Goal: Transaction & Acquisition: Purchase product/service

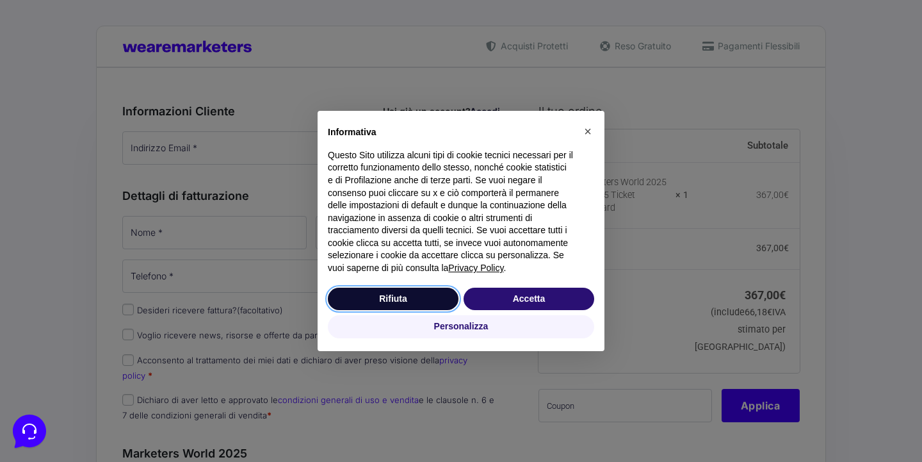
click at [398, 310] on button "Rifiuta" at bounding box center [393, 298] width 131 height 23
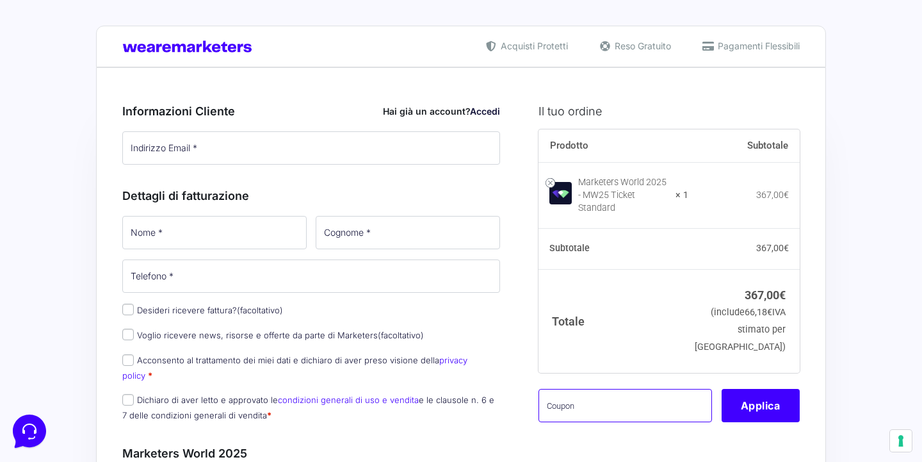
click at [591, 400] on input "text" at bounding box center [624, 405] width 173 height 33
type input "[EMAIL_ADDRESS][DOMAIN_NAME]"
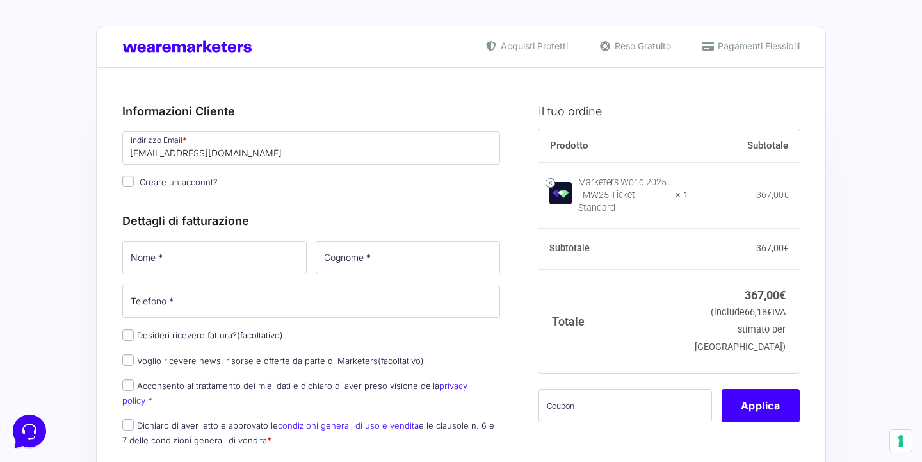
click at [286, 236] on div "Dettagli di fatturazione Nome * Cognome * Telefono * Desideri ricevere fattura?…" at bounding box center [311, 327] width 378 height 258
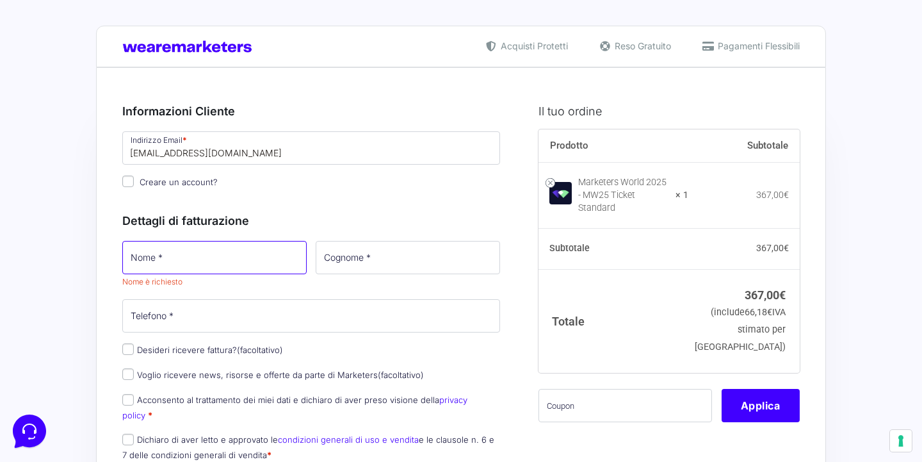
click at [275, 260] on input "Nome *" at bounding box center [214, 257] width 184 height 33
click at [290, 260] on input "Nome *" at bounding box center [214, 257] width 184 height 33
type input "[PERSON_NAME]"
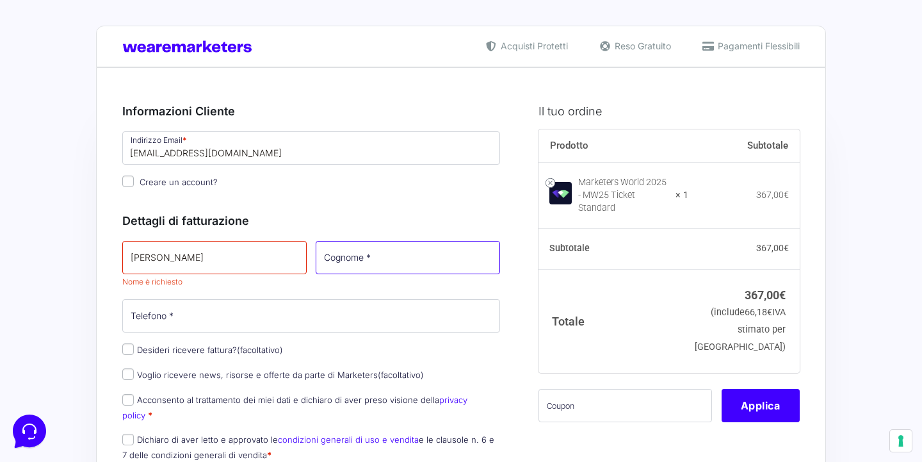
type input "[PERSON_NAME]"
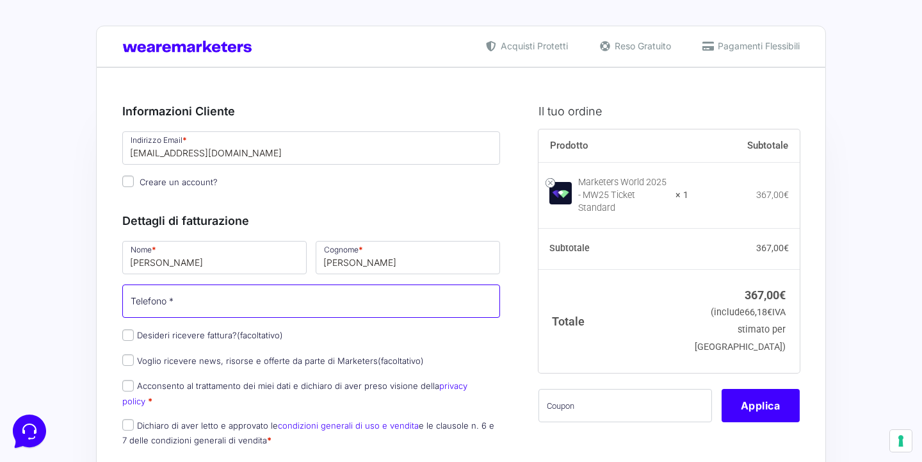
type input "3282451015"
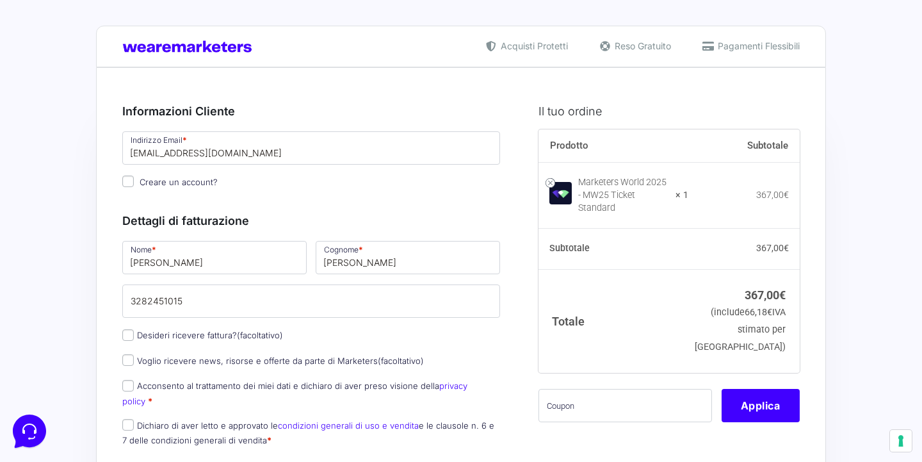
type input "[PERSON_NAME]"
type input "[EMAIL_ADDRESS][DOMAIN_NAME]"
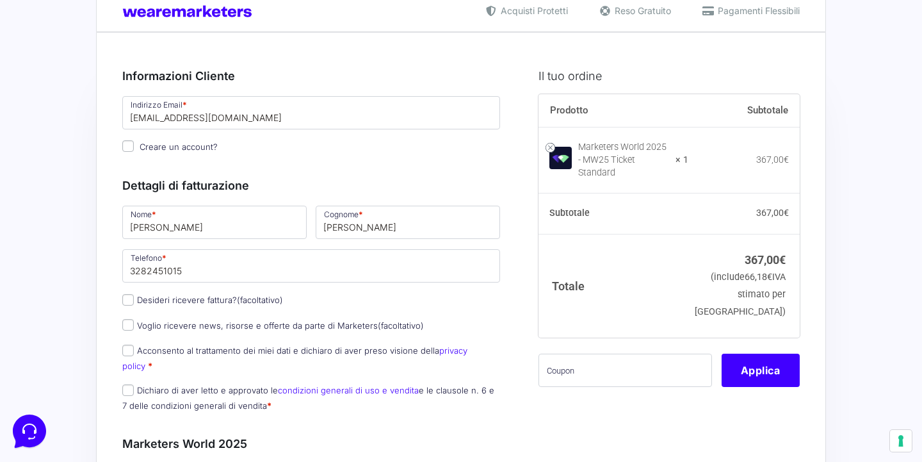
scroll to position [38, 0]
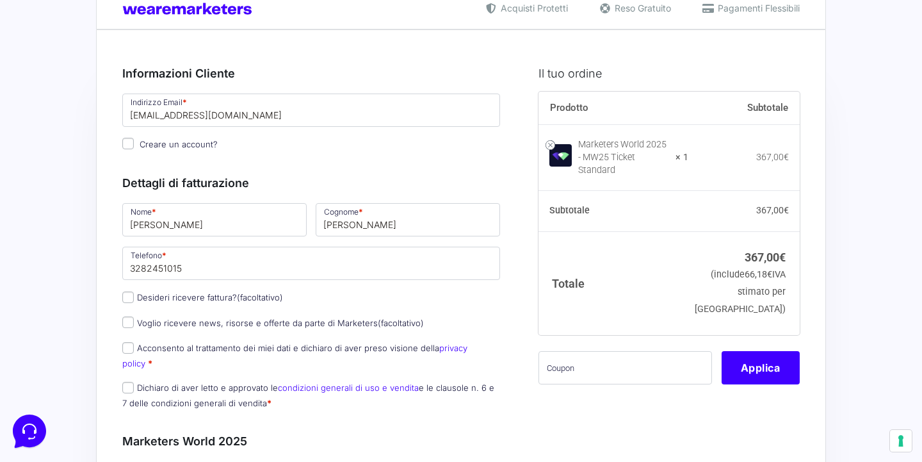
click at [133, 297] on input "Desideri ricevere fattura? (facoltativo)" at bounding box center [128, 297] width 12 height 12
checkbox input "true"
select select "IT"
type input "0000000"
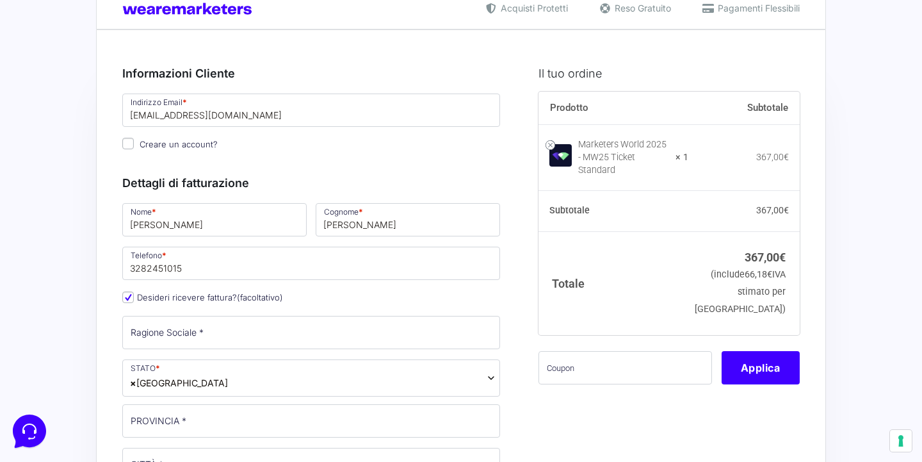
scroll to position [0, 0]
click at [581, 364] on input "text" at bounding box center [624, 367] width 173 height 33
paste input "MW25BRAINLAB"
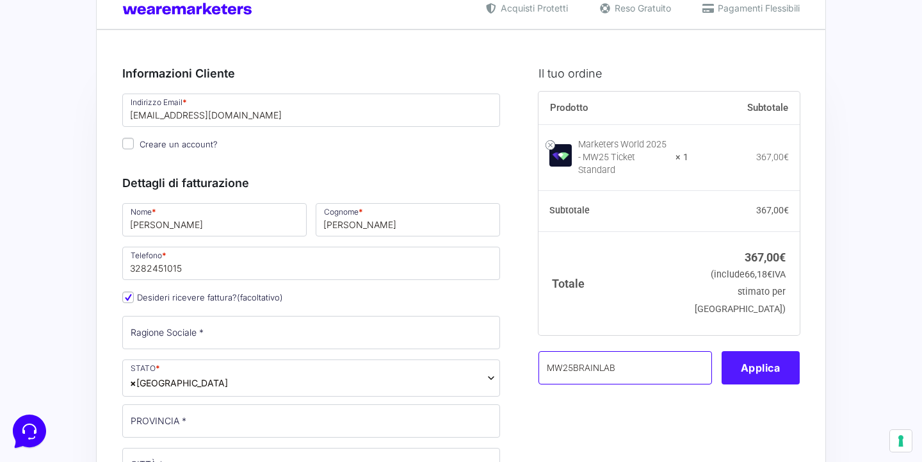
type input "MW25BRAINLAB"
click at [753, 354] on button "Applica" at bounding box center [760, 367] width 78 height 33
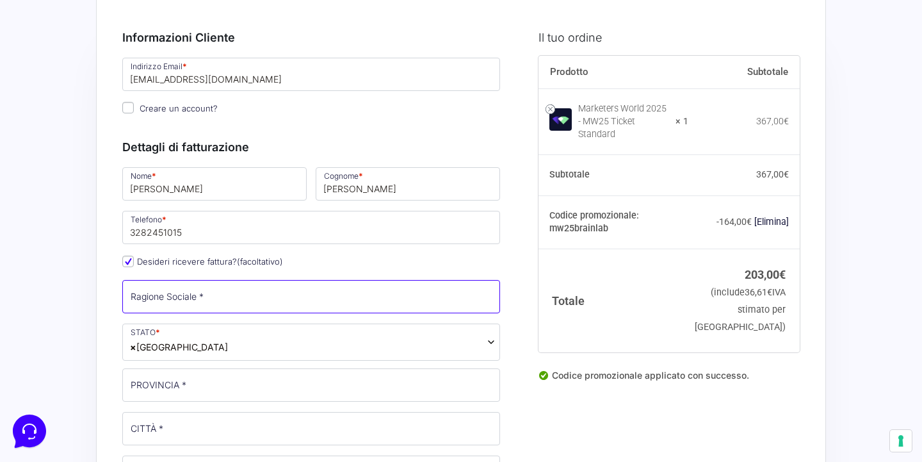
scroll to position [72, 0]
type input "HEYAI S.R.L."
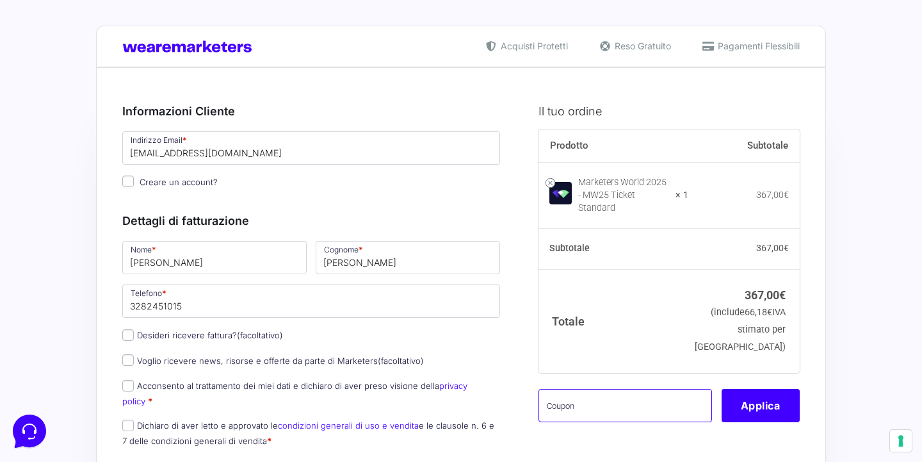
click at [656, 399] on input "text" at bounding box center [624, 405] width 173 height 33
paste input "MW25BRAINLAB"
type input "MW25BRAINLAB"
click at [758, 394] on button "Applica" at bounding box center [760, 405] width 78 height 33
